Goal: Navigation & Orientation: Find specific page/section

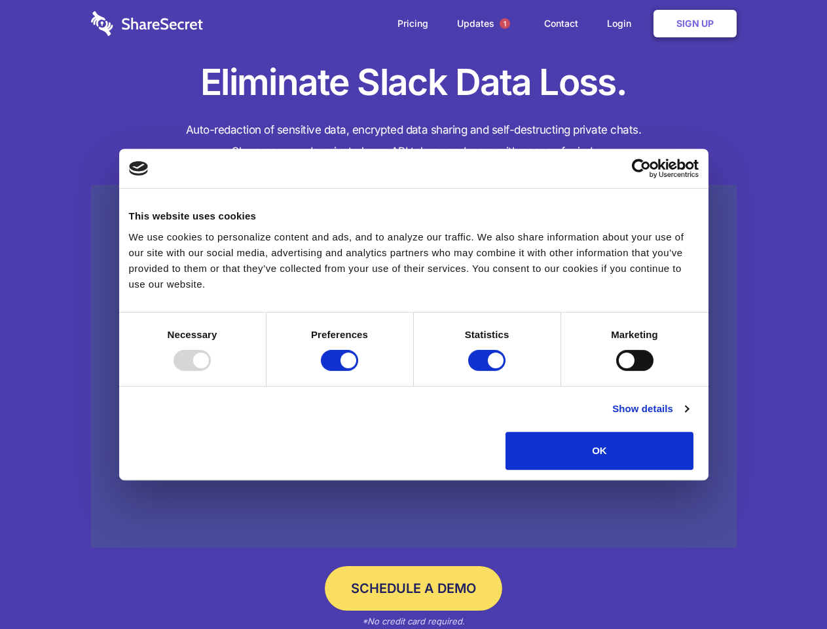
click at [211, 371] on div at bounding box center [192, 360] width 37 height 21
click at [358, 371] on input "Preferences" at bounding box center [339, 360] width 37 height 21
checkbox input "false"
click at [489, 371] on input "Statistics" at bounding box center [486, 360] width 37 height 21
checkbox input "false"
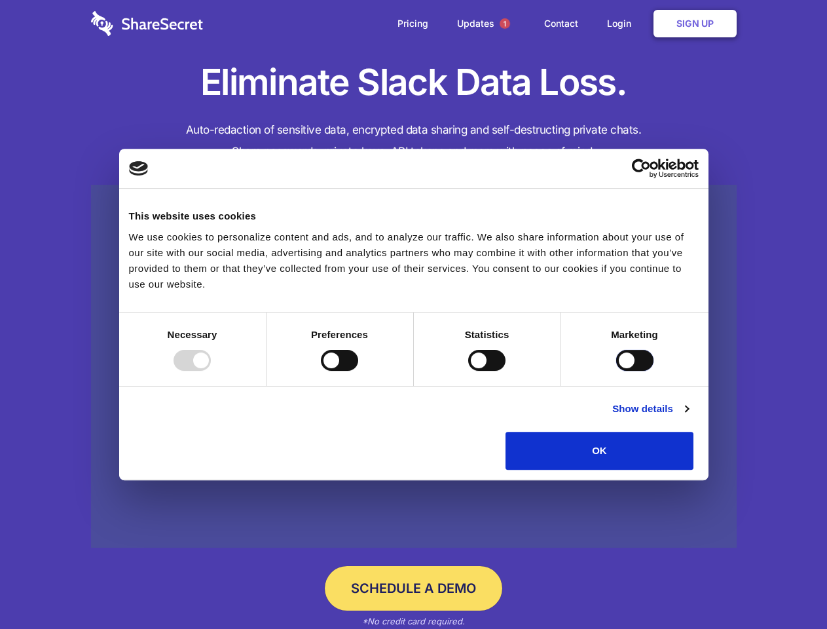
click at [616, 371] on input "Marketing" at bounding box center [634, 360] width 37 height 21
checkbox input "true"
click at [688, 417] on link "Show details" at bounding box center [650, 409] width 76 height 16
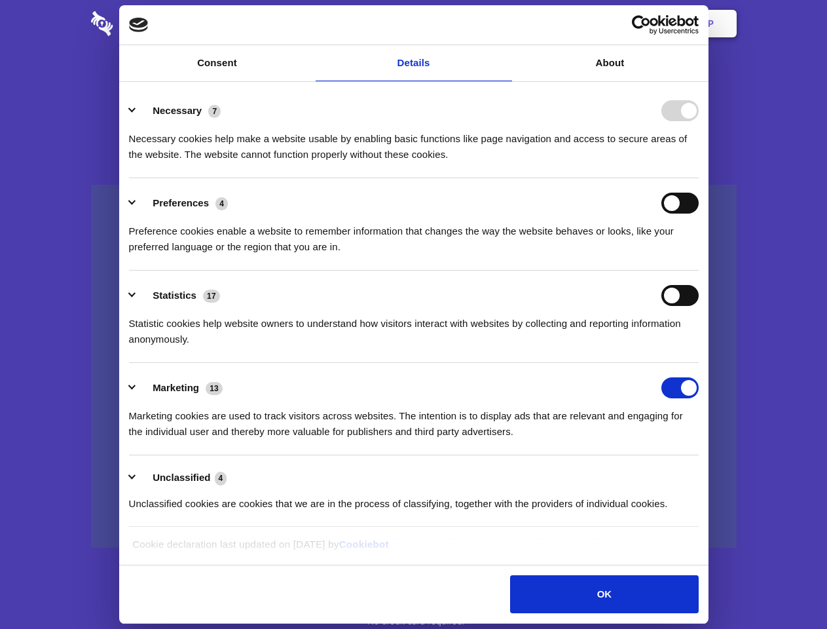
click at [699, 178] on li "Necessary 7 Necessary cookies help make a website usable by enabling basic func…" at bounding box center [414, 132] width 570 height 92
click at [504, 24] on span "1" at bounding box center [505, 23] width 10 height 10
